Goal: Book appointment/travel/reservation

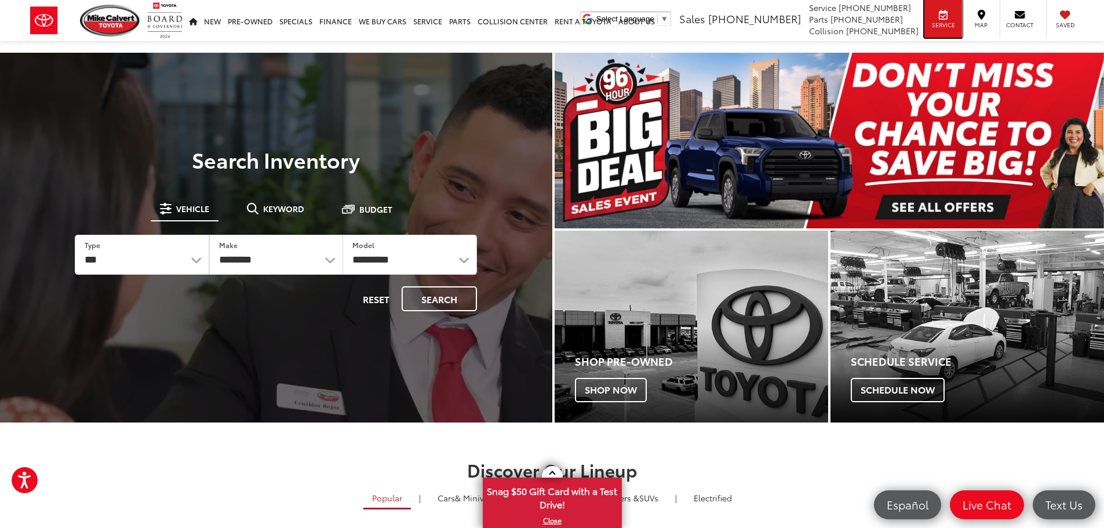
click at [937, 28] on span "Service" at bounding box center [943, 25] width 26 height 8
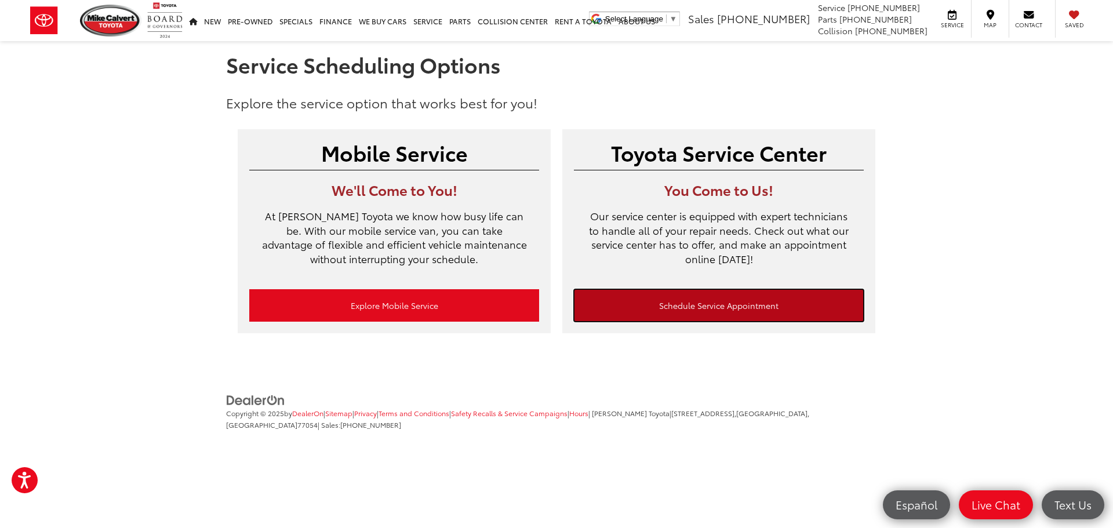
click at [715, 307] on link "Schedule Service Appointment" at bounding box center [719, 305] width 290 height 32
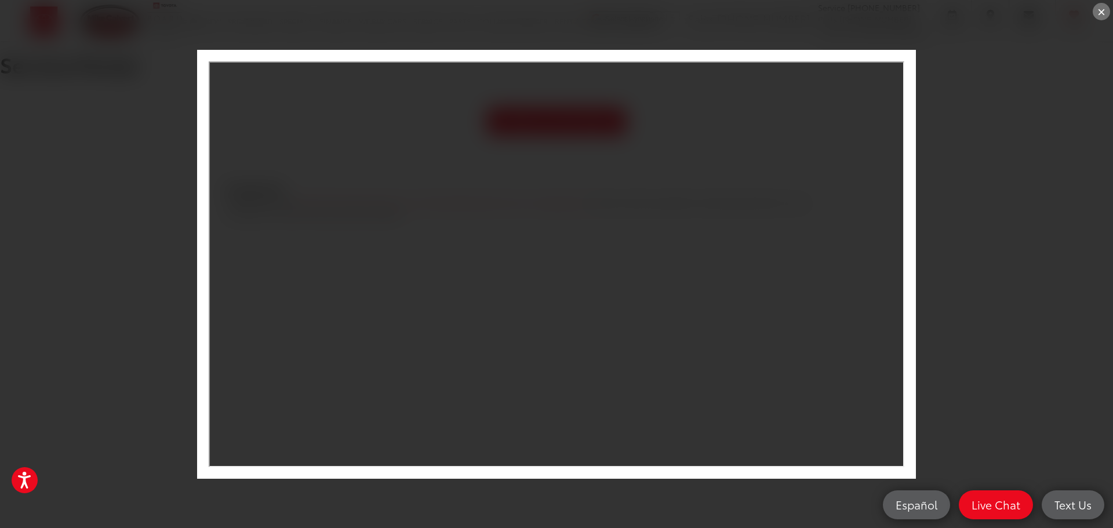
click at [1106, 8] on div "×" at bounding box center [1100, 11] width 17 height 17
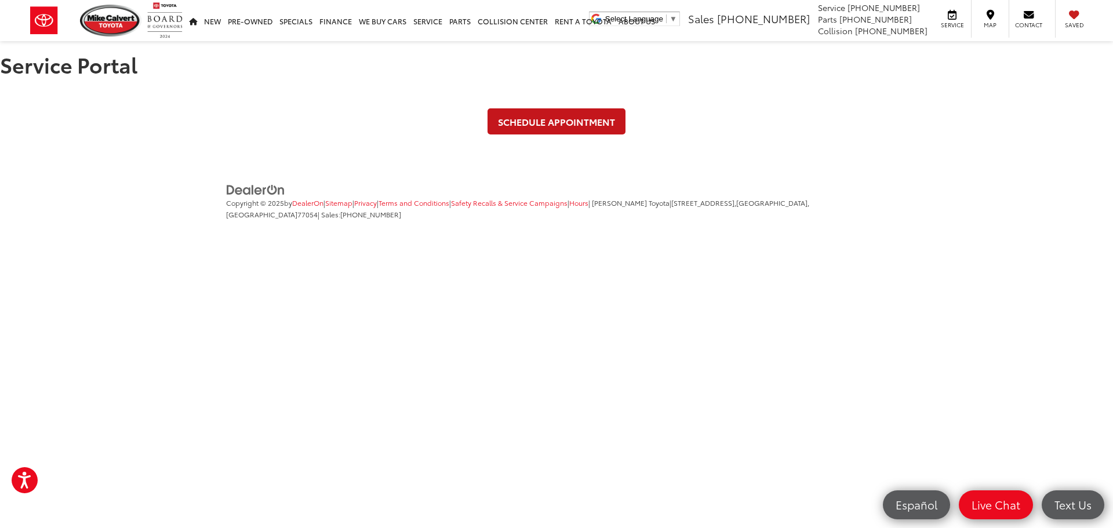
click at [550, 125] on link "Schedule Appointment" at bounding box center [556, 121] width 138 height 26
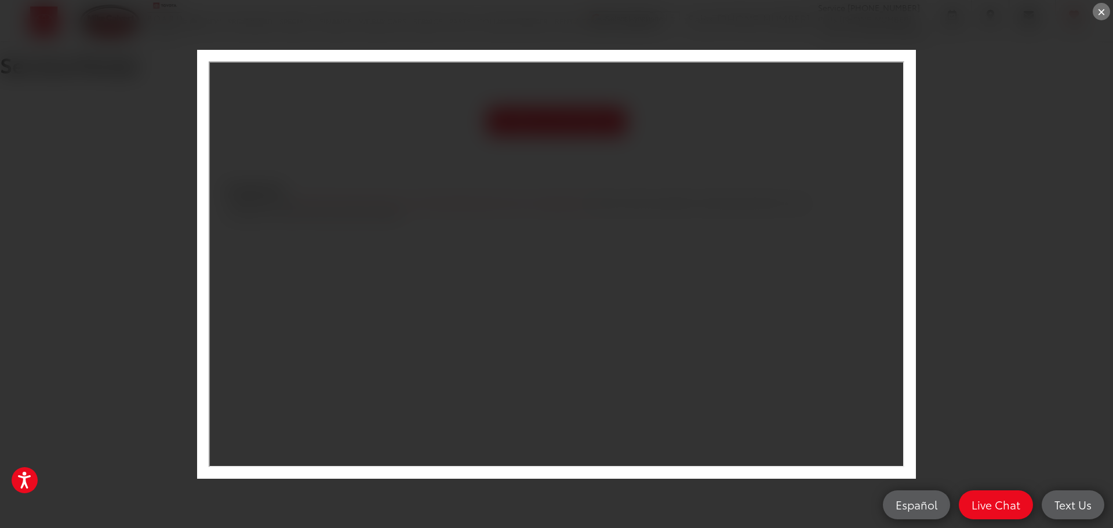
click at [1099, 13] on div "×" at bounding box center [1100, 11] width 17 height 17
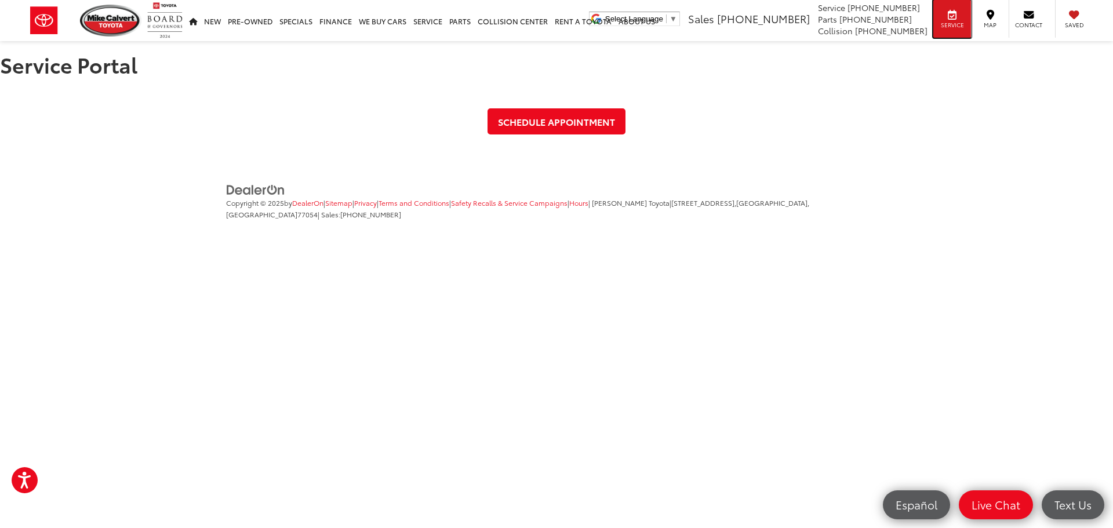
click at [960, 28] on span "Service" at bounding box center [952, 25] width 26 height 8
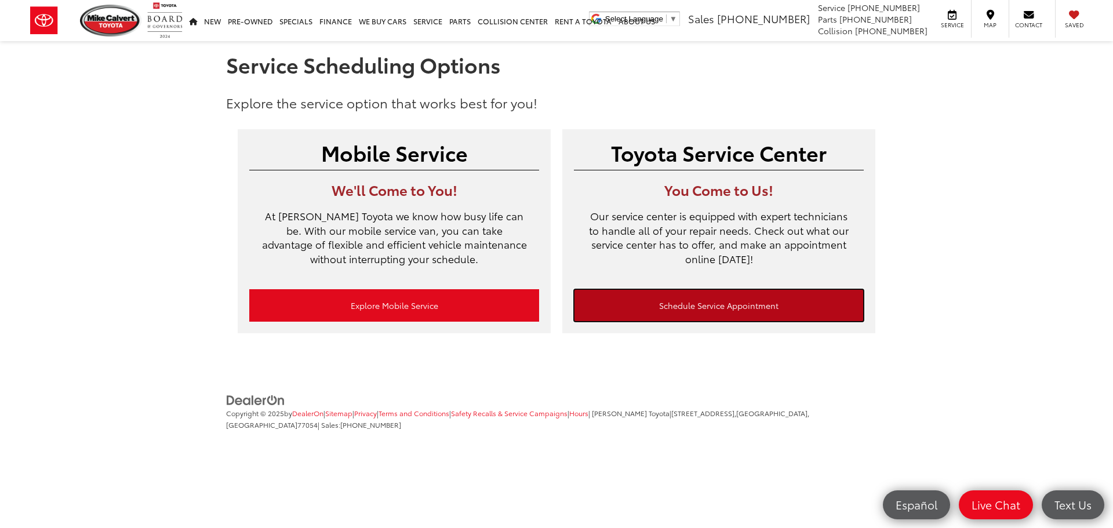
click at [722, 310] on link "Schedule Service Appointment" at bounding box center [719, 305] width 290 height 32
